Goal: Task Accomplishment & Management: Complete application form

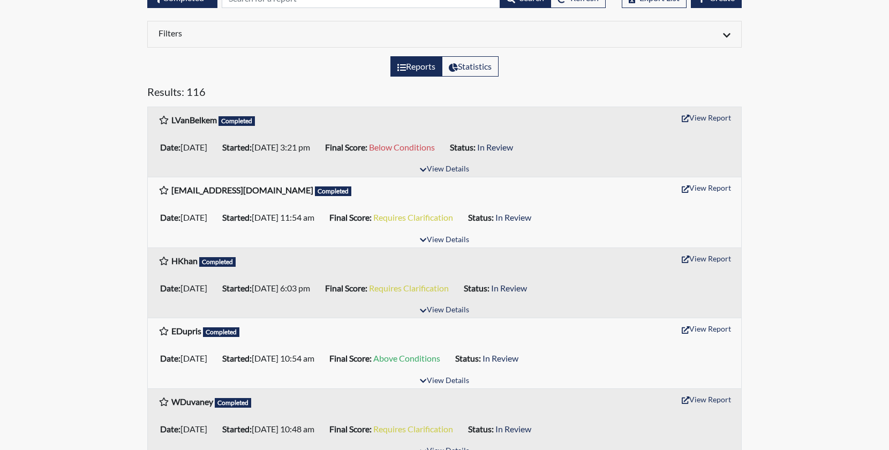
scroll to position [107, 0]
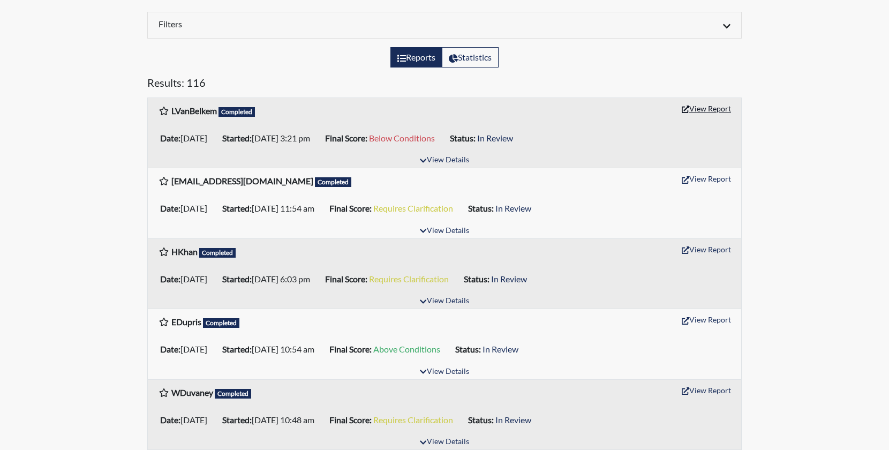
click at [711, 107] on button "View Report" at bounding box center [706, 108] width 59 height 17
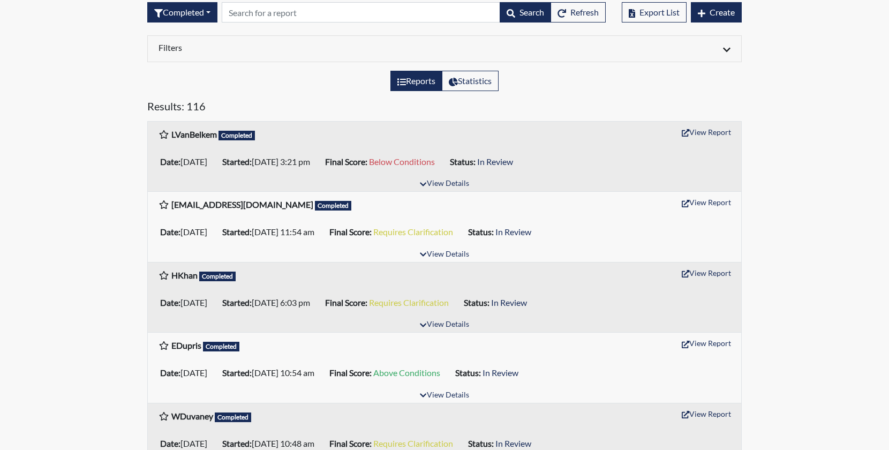
scroll to position [0, 0]
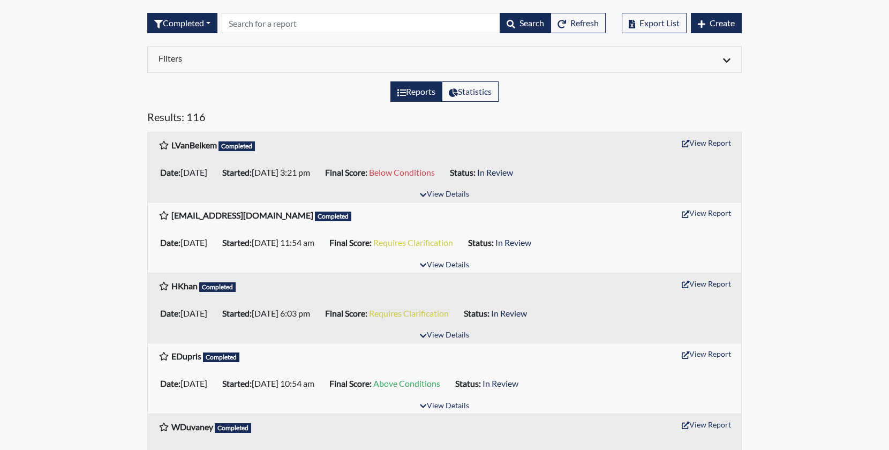
scroll to position [161, 0]
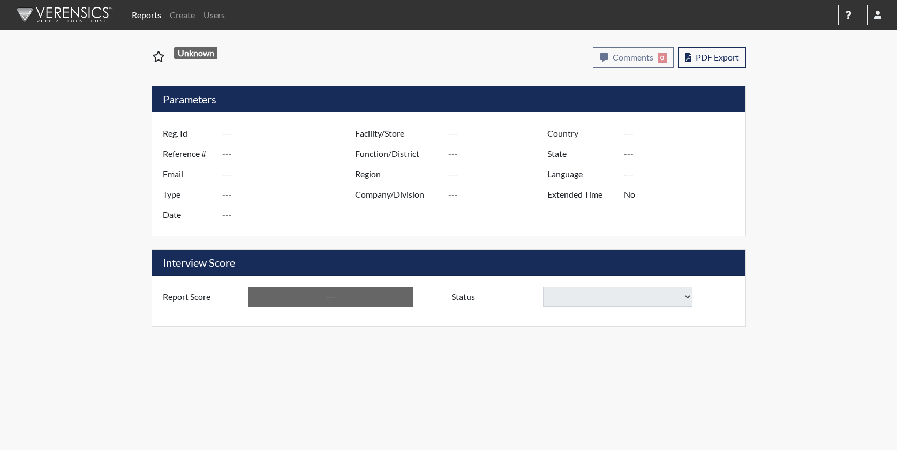
type input "LVanBelkem"
type input "51207"
type input "les.vanbelkum@gmail.com"
type input "Pre-Employment"
type input "Sep 10, 2025"
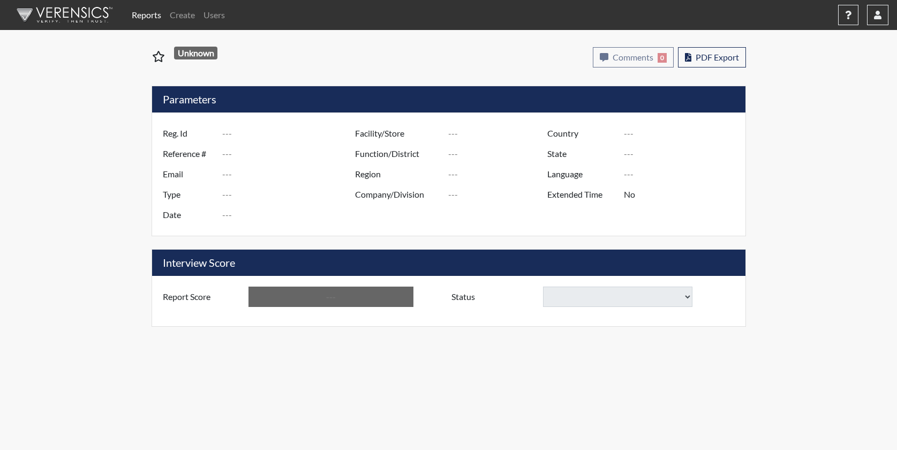
type input "US"
type input "Essay"
type input "[GEOGRAPHIC_DATA]"
type input "[US_STATE]"
type input "English"
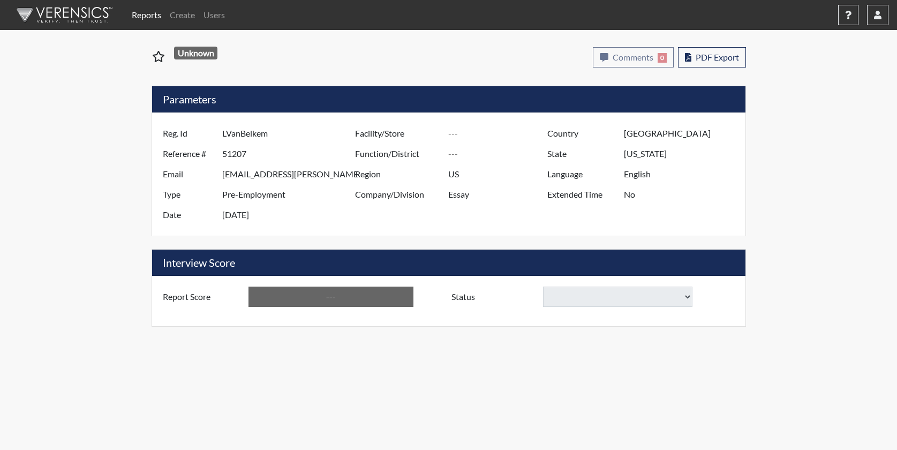
type input "Below Conditions"
select select
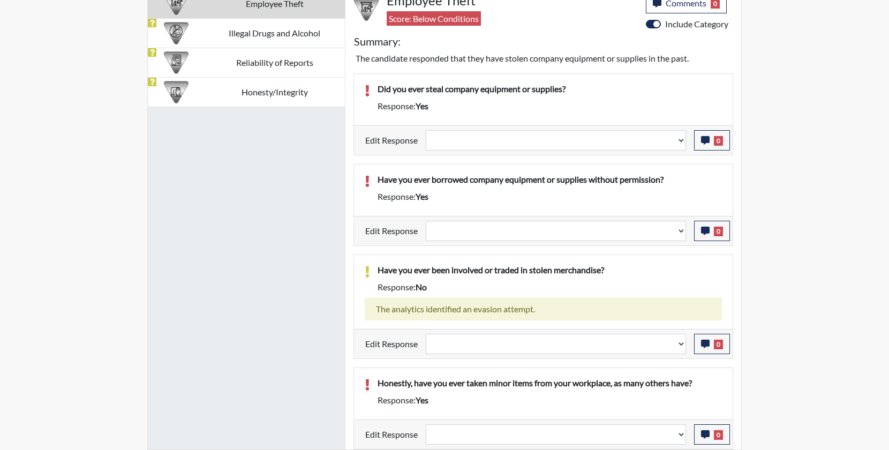
scroll to position [579, 0]
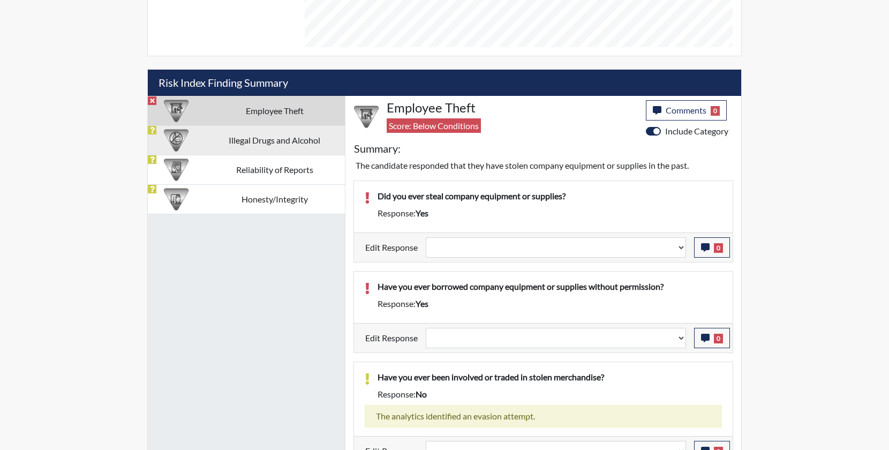
click at [286, 138] on td "Illegal Drugs and Alcohol" at bounding box center [274, 139] width 141 height 29
select select
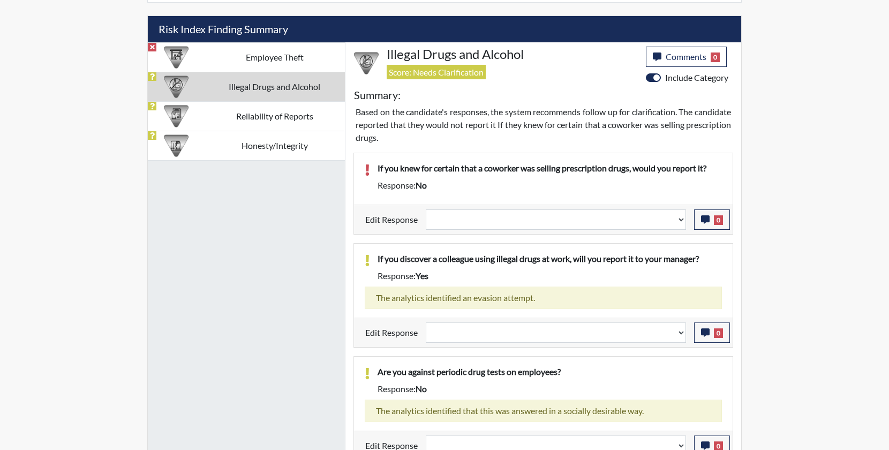
scroll to position [643, 0]
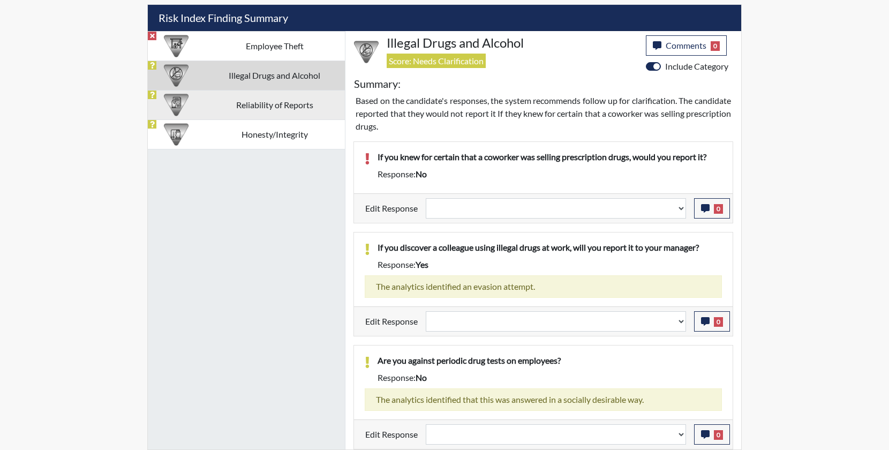
click at [270, 106] on td "Reliability of Reports" at bounding box center [274, 104] width 141 height 29
select select
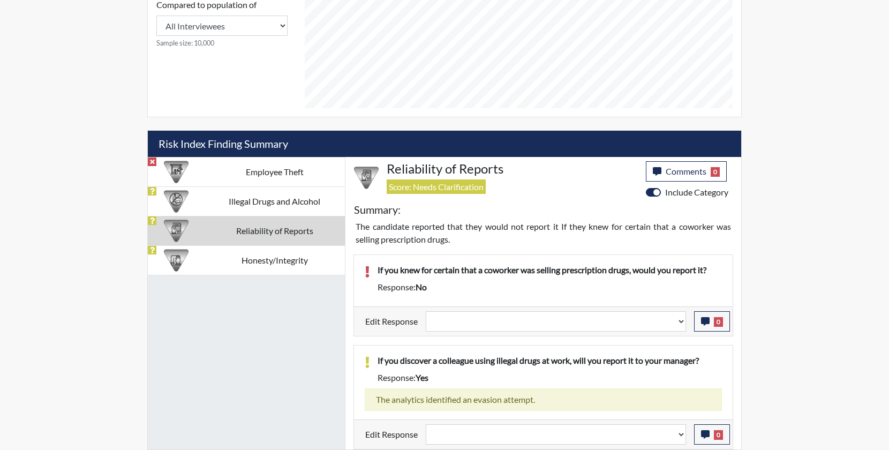
scroll to position [518, 0]
click at [263, 263] on td "Honesty/Integrity" at bounding box center [274, 259] width 141 height 29
select select
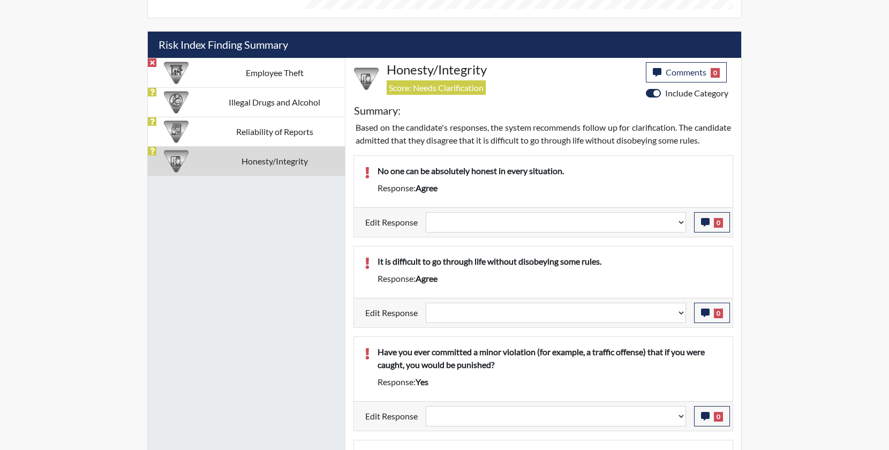
scroll to position [541, 0]
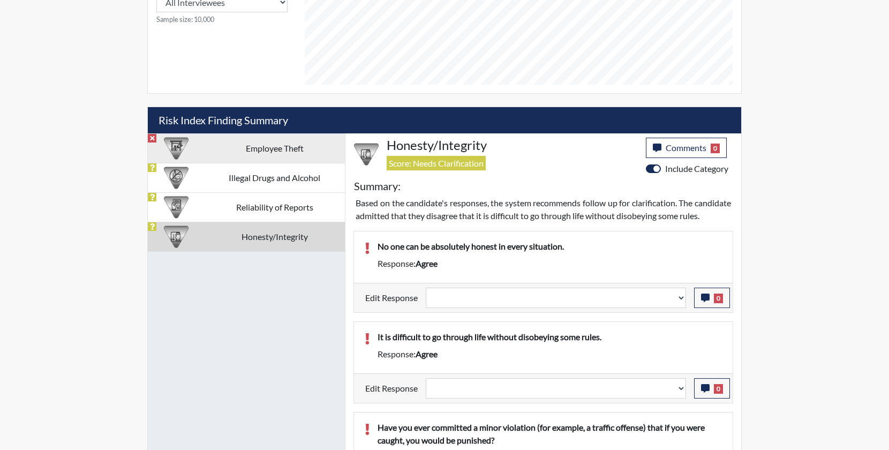
click at [273, 149] on td "Employee Theft" at bounding box center [274, 147] width 141 height 29
select select
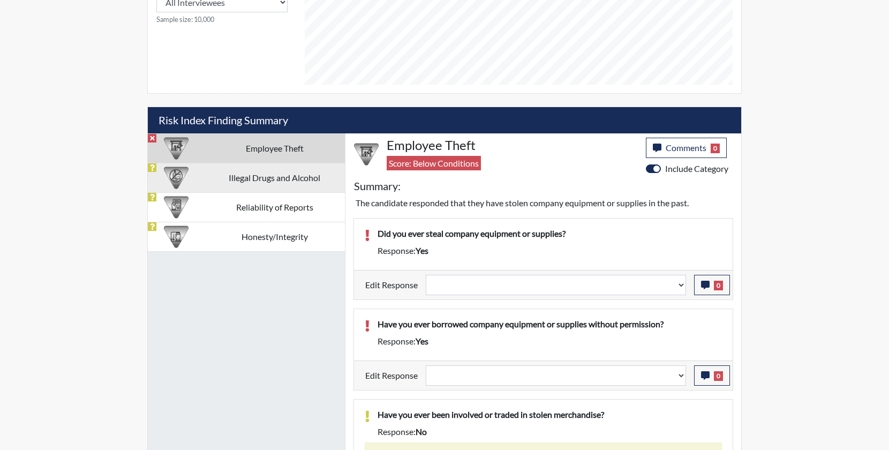
click at [270, 183] on td "Illegal Drugs and Alcohol" at bounding box center [274, 177] width 141 height 29
select select
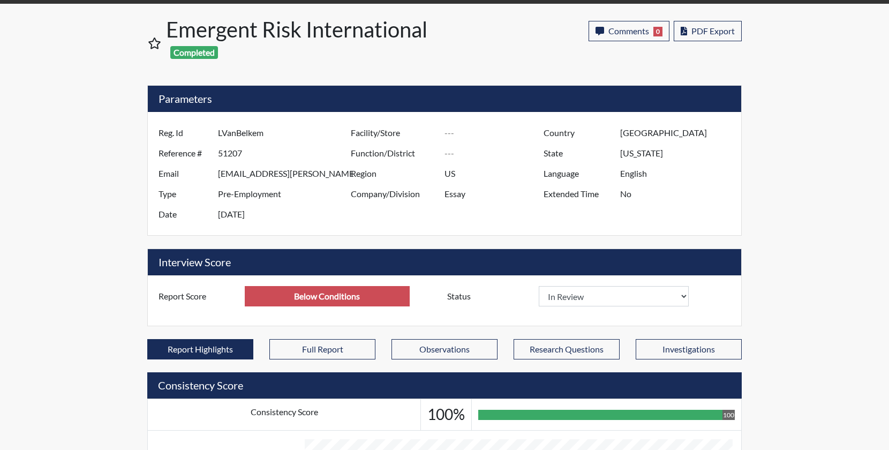
scroll to position [0, 0]
